Goal: Contribute content: Contribute content

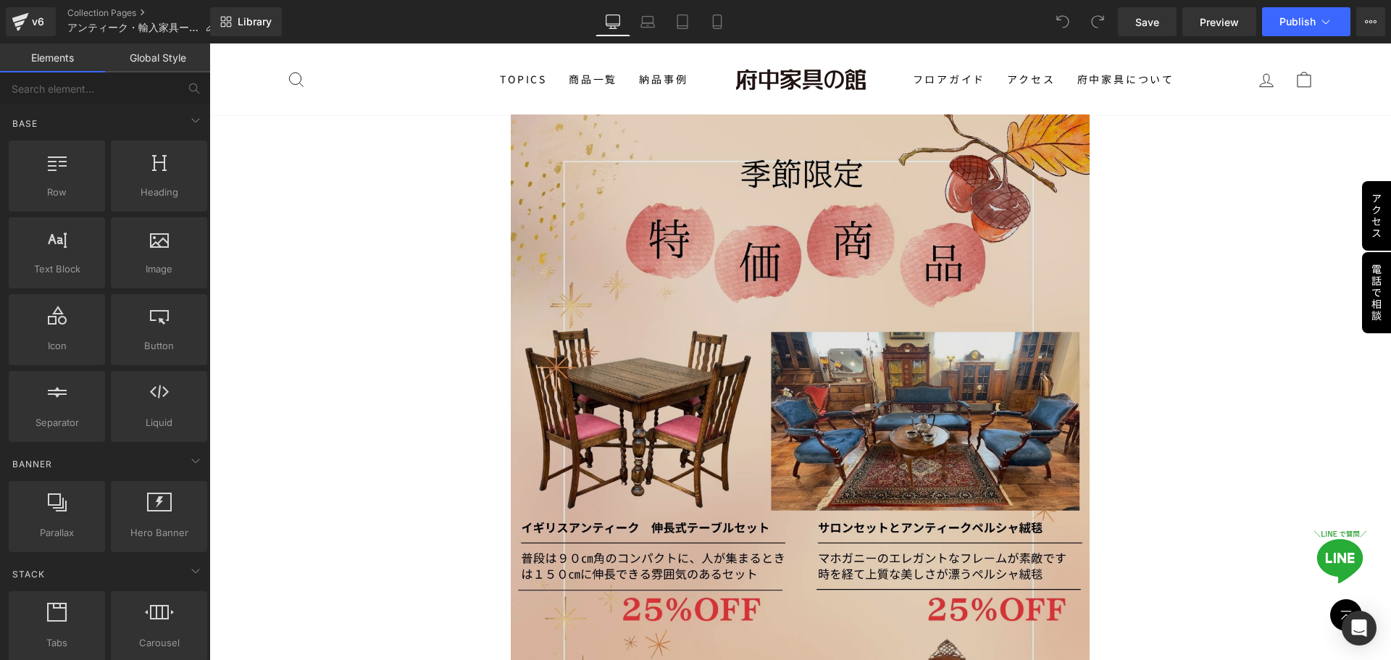
scroll to position [1014, 0]
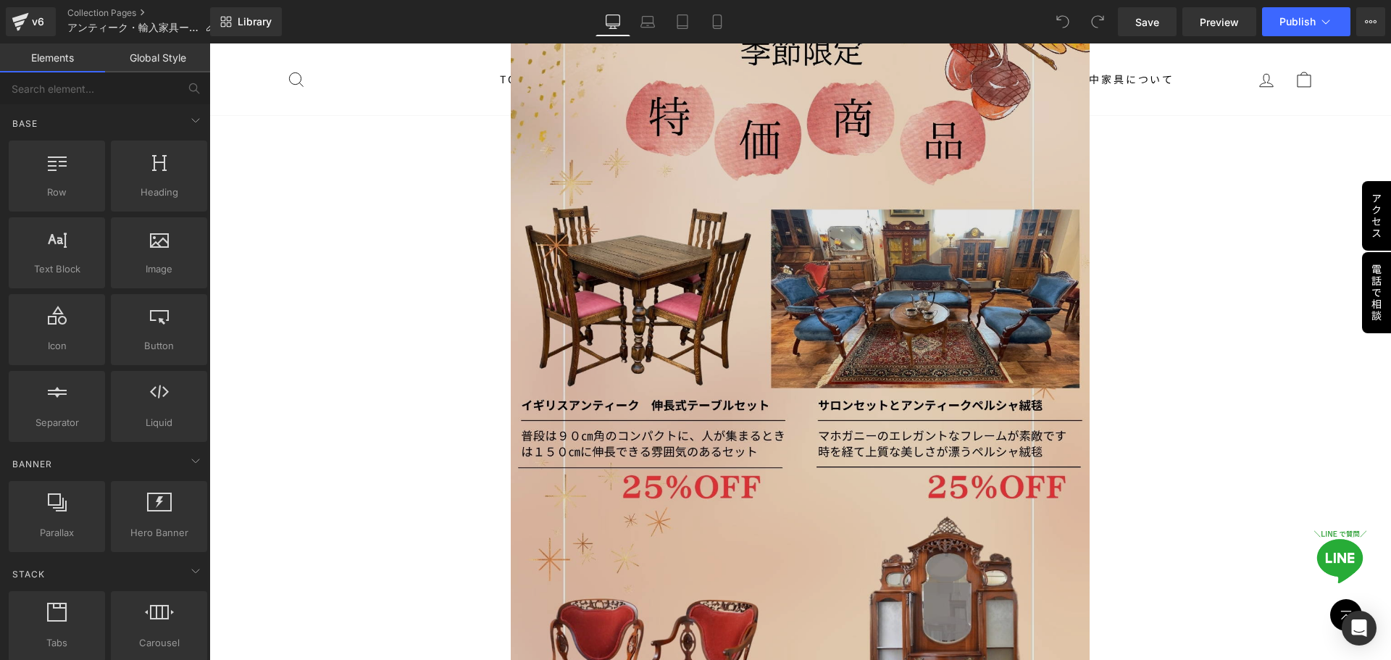
click at [836, 480] on img at bounding box center [800, 447] width 579 height 910
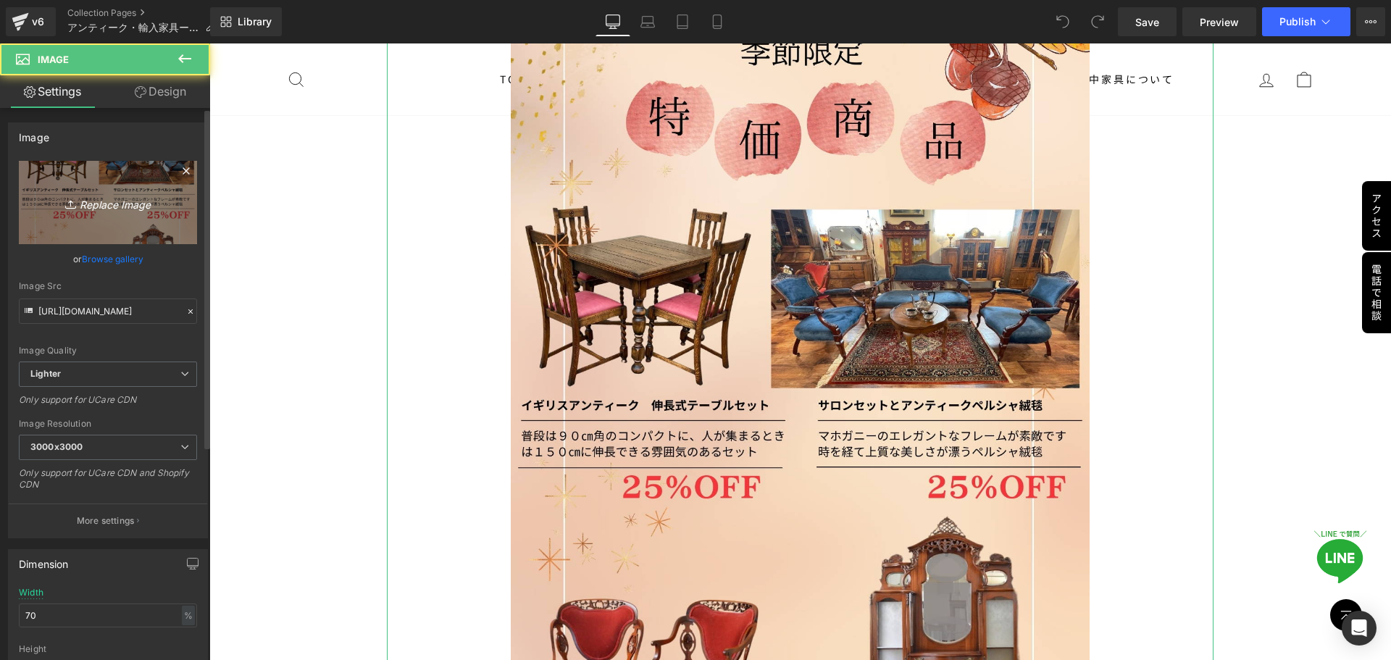
click at [117, 205] on icon "Replace Image" at bounding box center [108, 202] width 116 height 18
type input "C:\fakepath\季節の特価アンティーク.jpg"
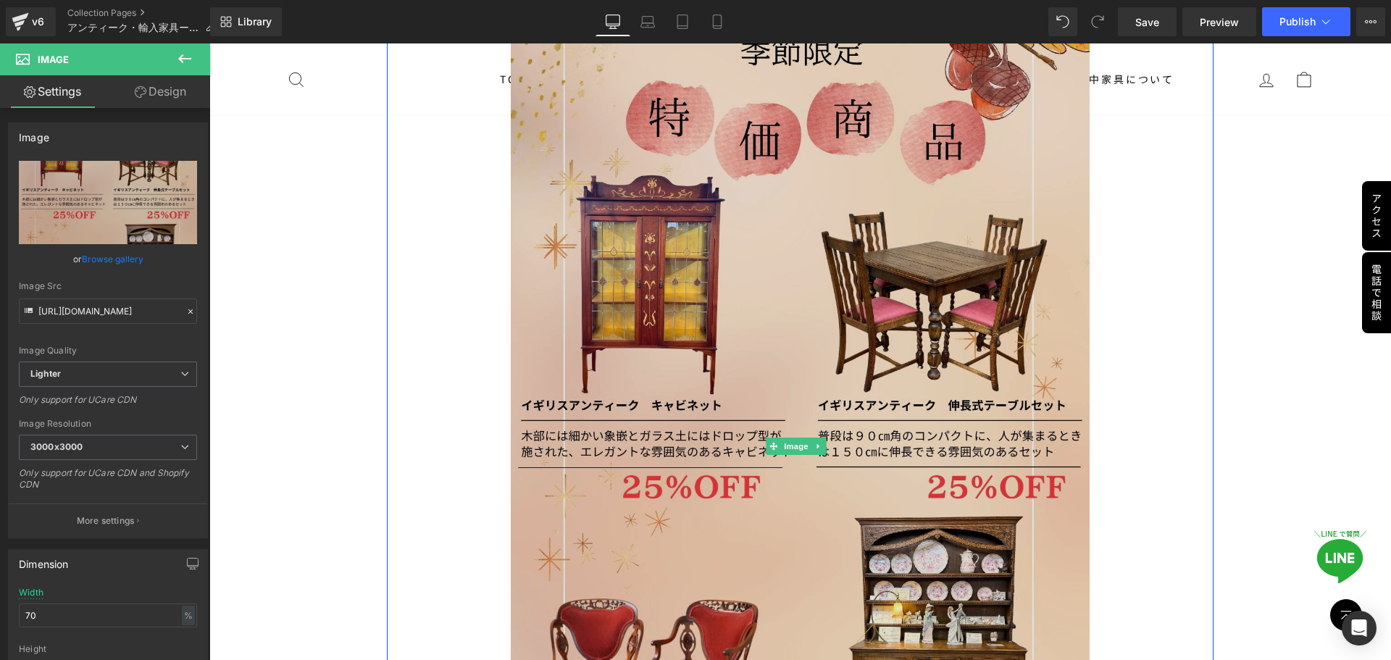
click at [901, 324] on img at bounding box center [800, 447] width 579 height 910
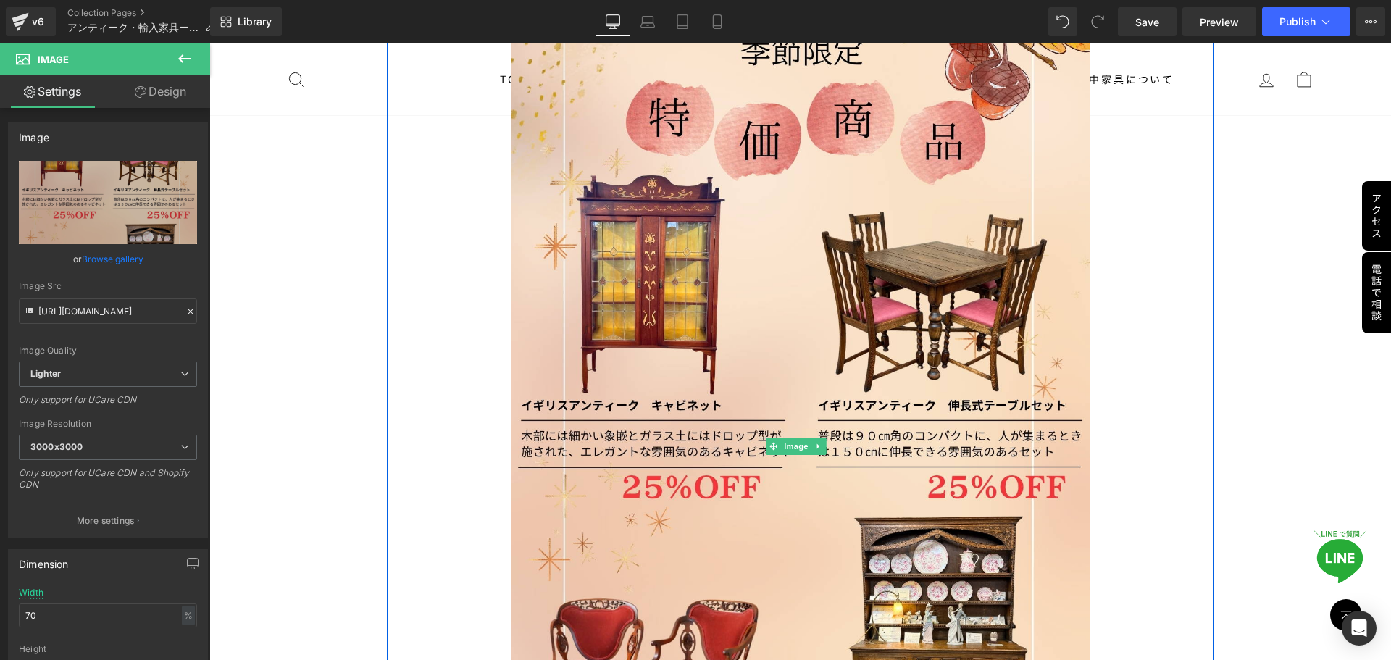
scroll to position [1000, 0]
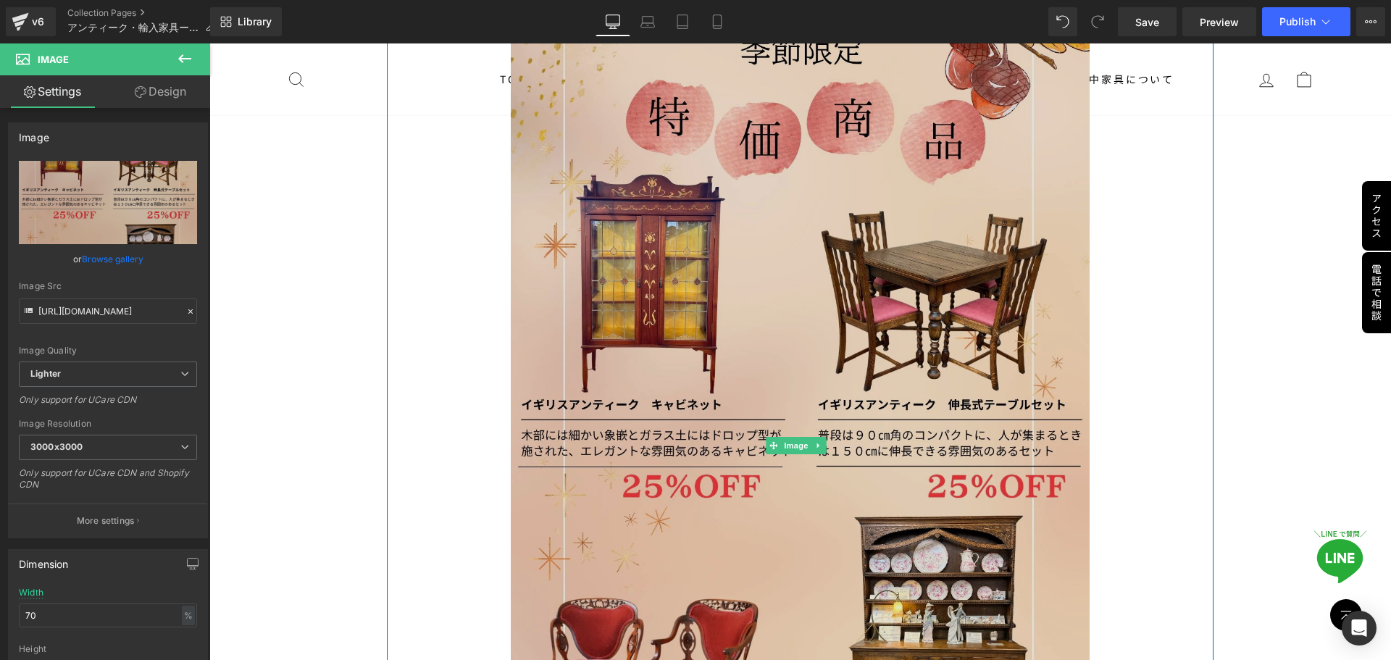
click at [648, 390] on img at bounding box center [800, 446] width 579 height 910
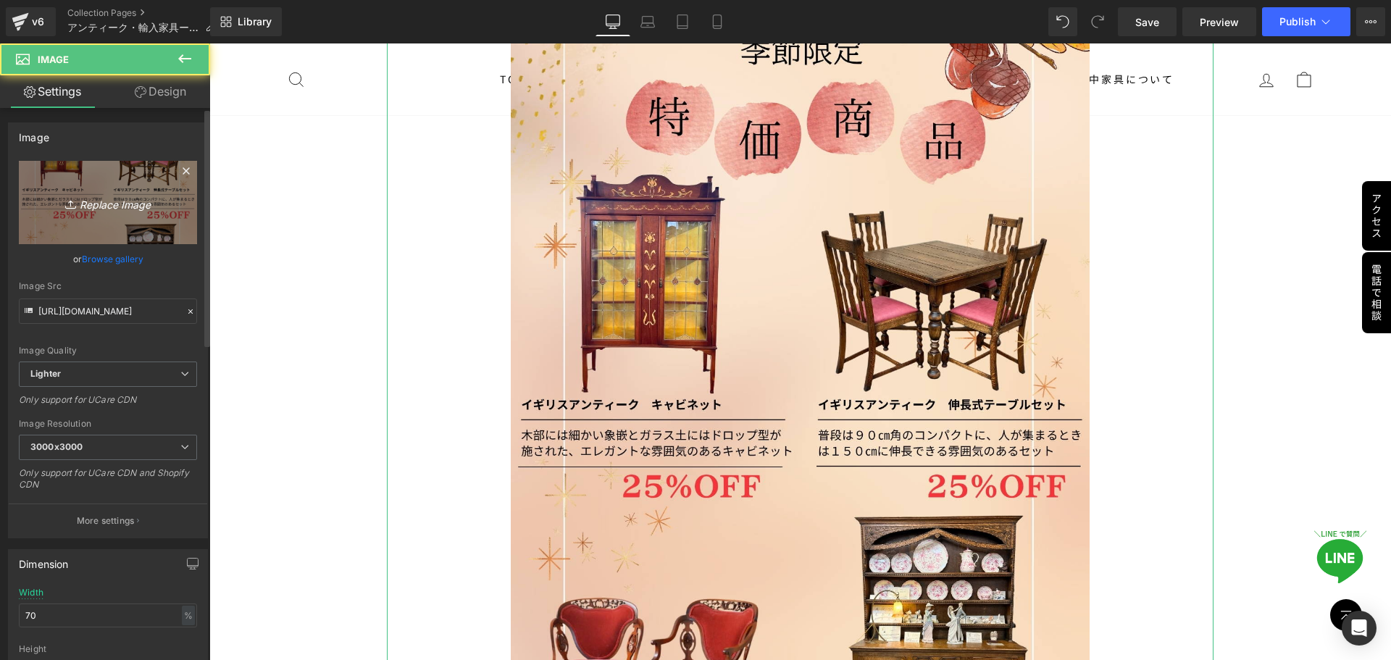
click at [85, 199] on icon "Replace Image" at bounding box center [108, 202] width 116 height 18
type input "C:\fakepath\季節の特価アンティーク.jpg"
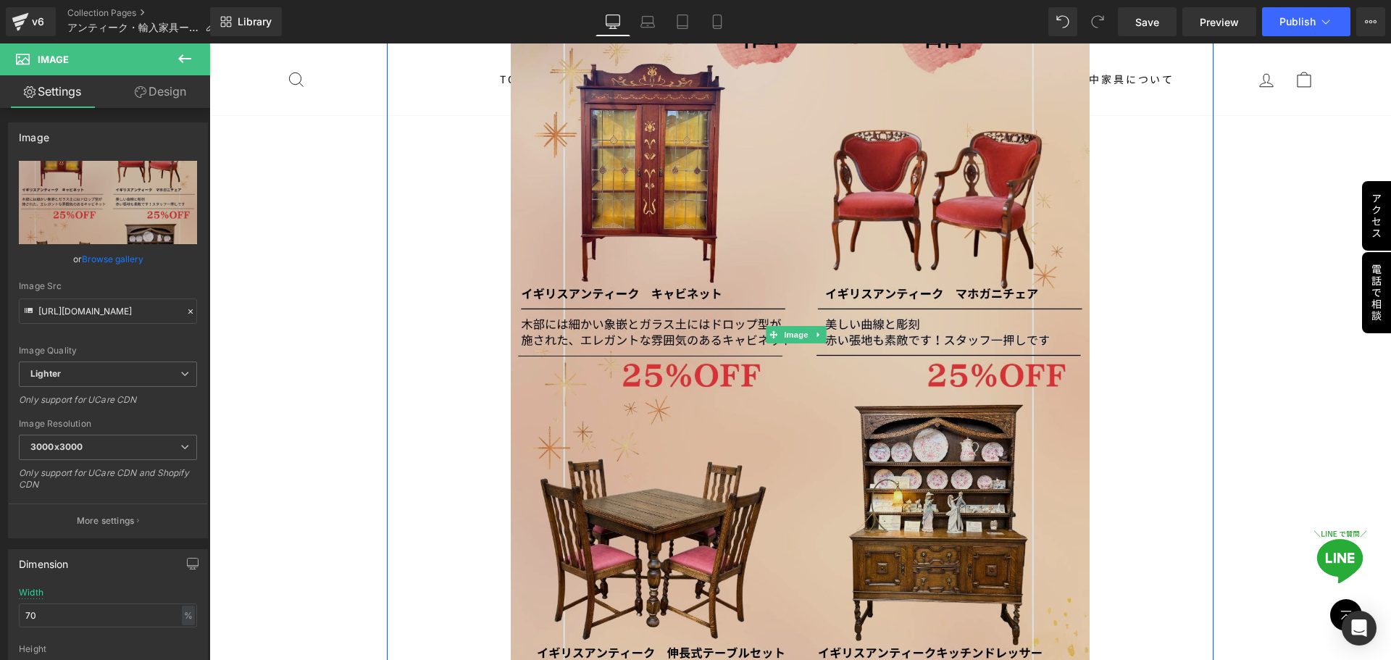
scroll to position [1145, 0]
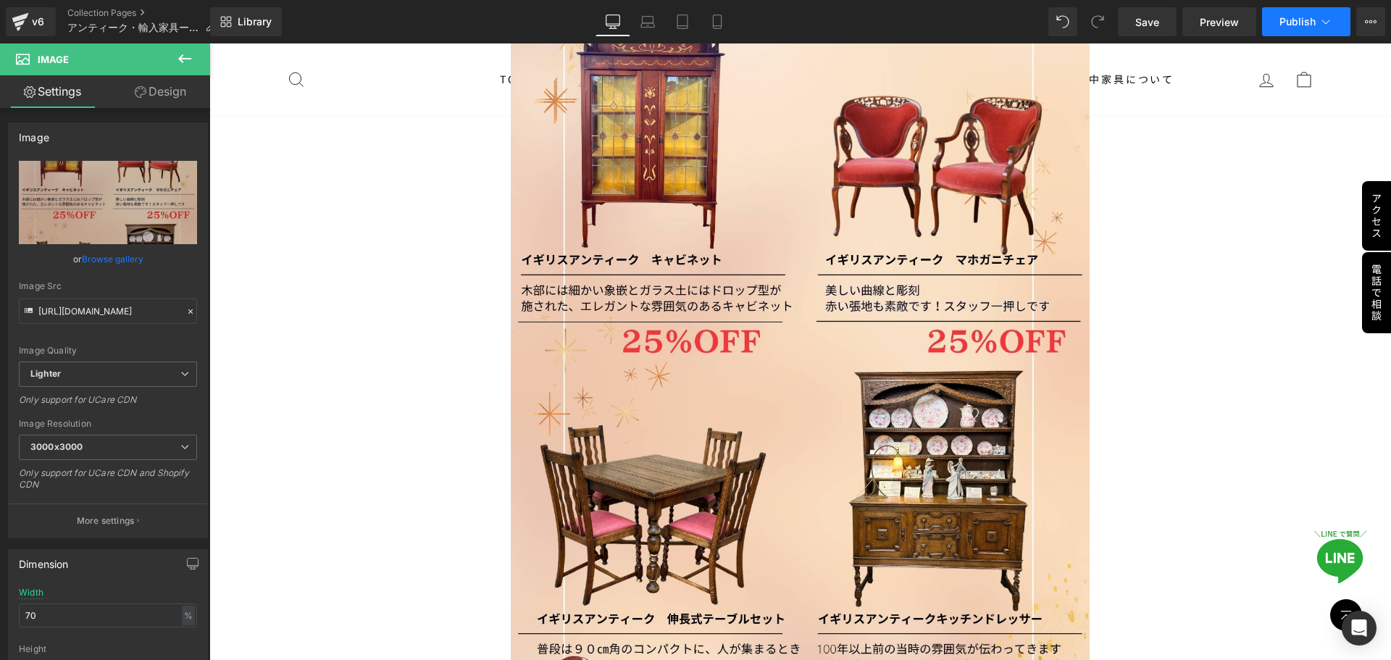
click at [1313, 30] on button "Publish" at bounding box center [1306, 21] width 88 height 29
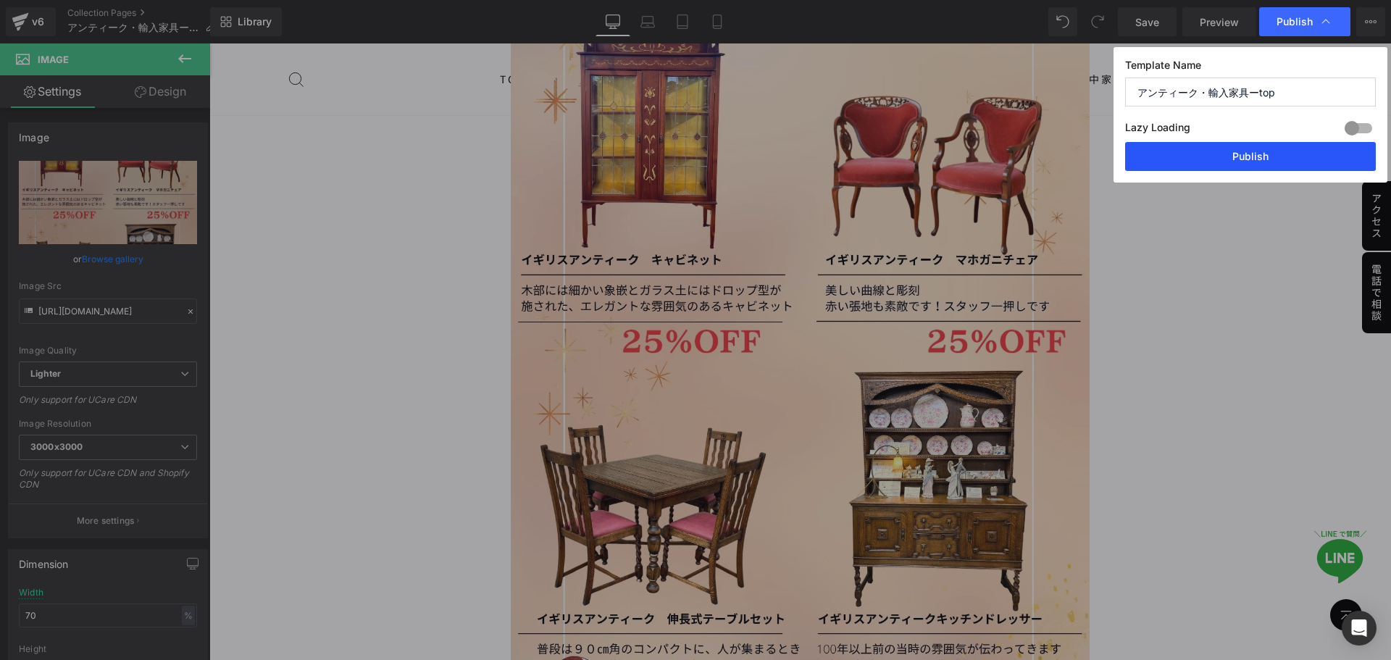
click at [1229, 161] on button "Publish" at bounding box center [1250, 156] width 251 height 29
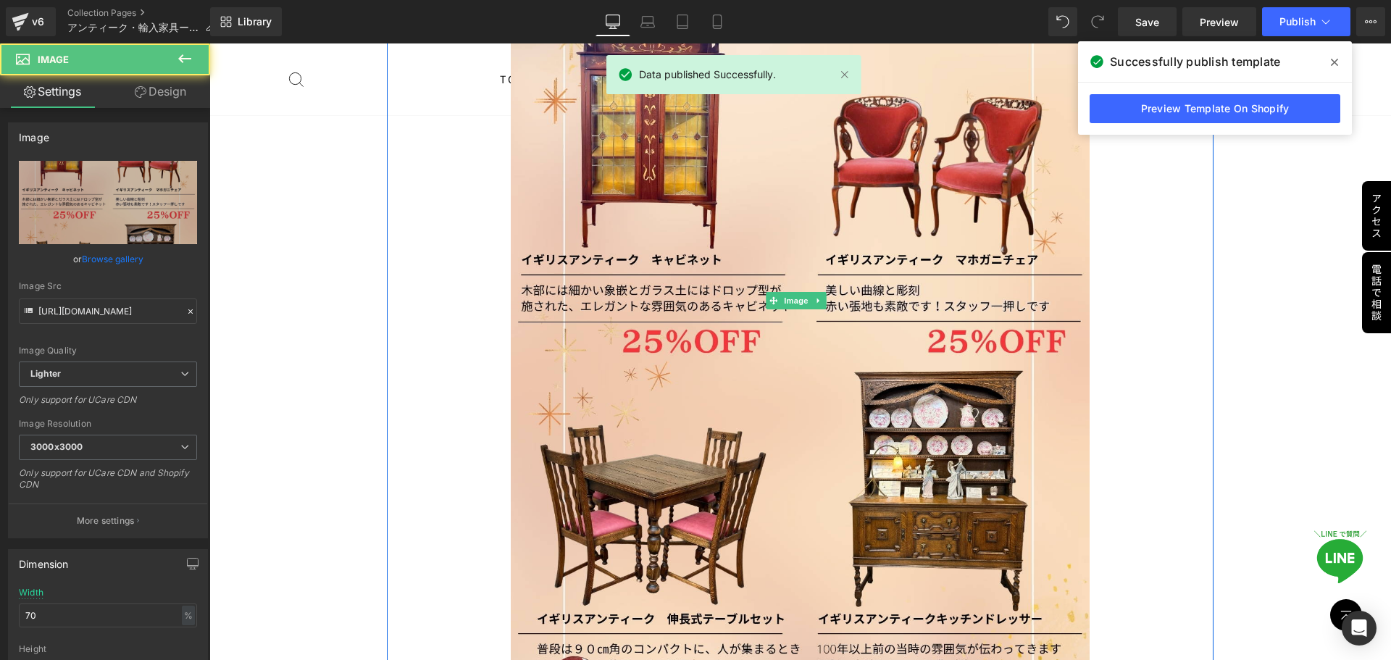
drag, startPoint x: 1189, startPoint y: 439, endPoint x: 1188, endPoint y: 431, distance: 8.0
click at [1189, 439] on div at bounding box center [800, 301] width 827 height 910
